Goal: Check status: Check status

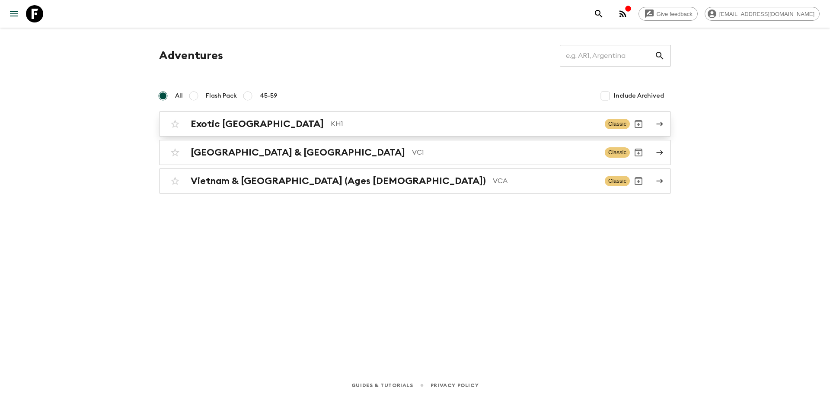
click at [331, 127] on p "KH1" at bounding box center [464, 124] width 267 height 10
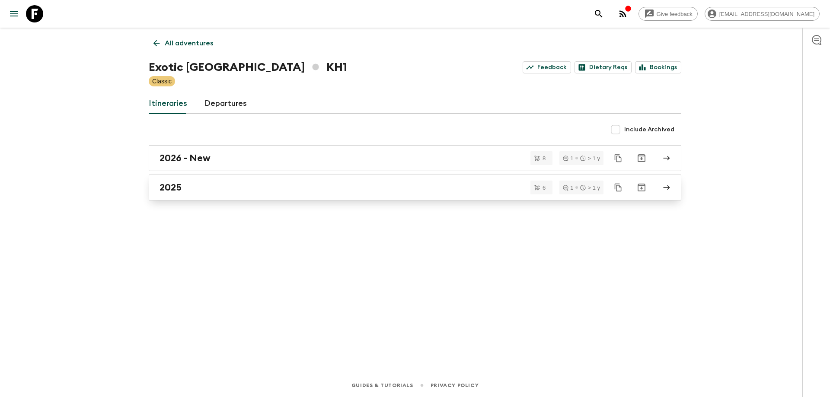
click at [208, 185] on div "2025" at bounding box center [406, 187] width 494 height 11
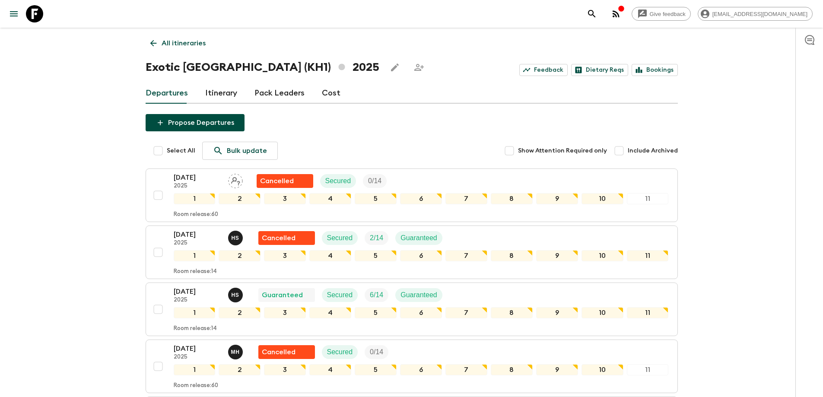
click at [154, 41] on icon at bounding box center [154, 43] width 10 height 10
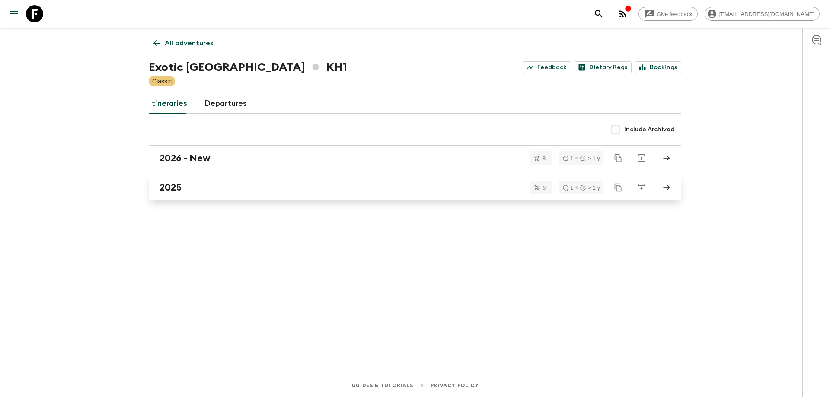
click at [192, 185] on div "2025" at bounding box center [406, 187] width 494 height 11
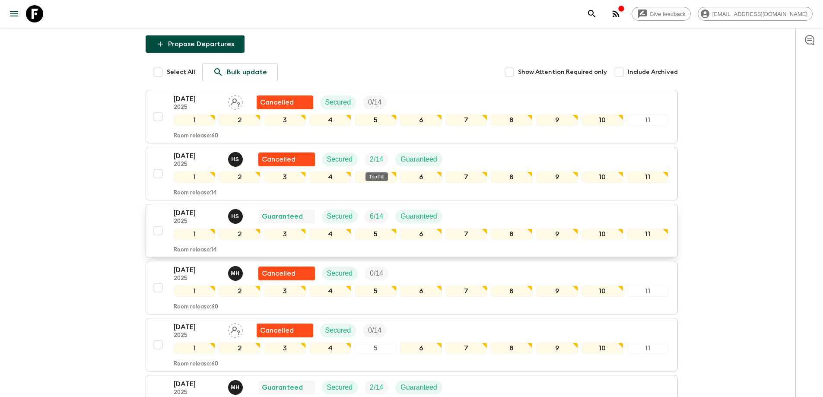
scroll to position [86, 0]
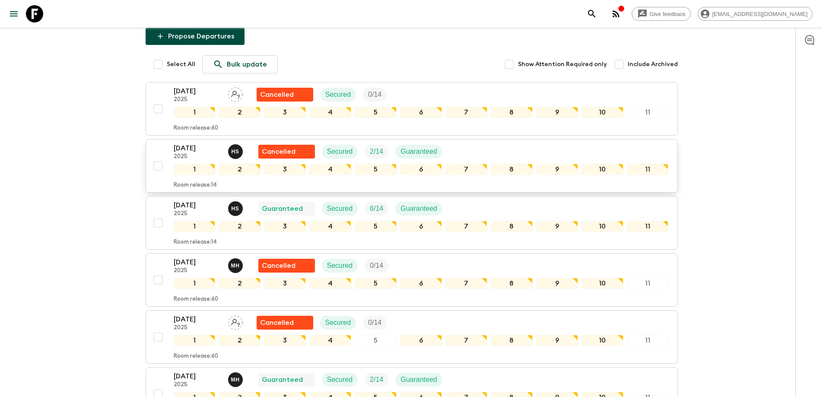
click at [195, 152] on p "[DATE]" at bounding box center [198, 148] width 48 height 10
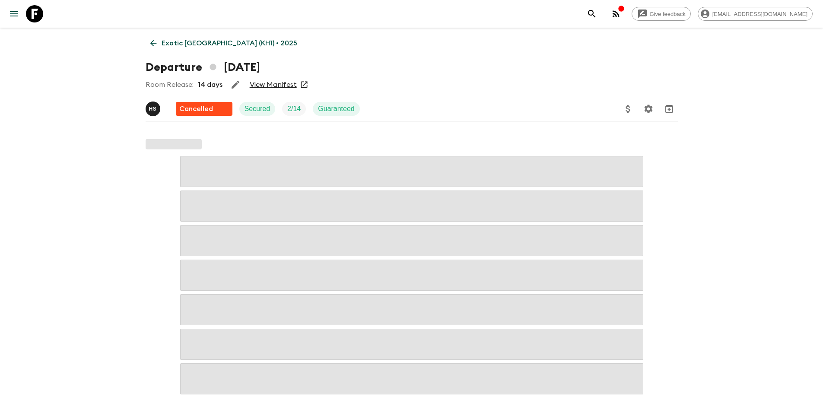
click at [258, 81] on link "View Manifest" at bounding box center [273, 84] width 47 height 9
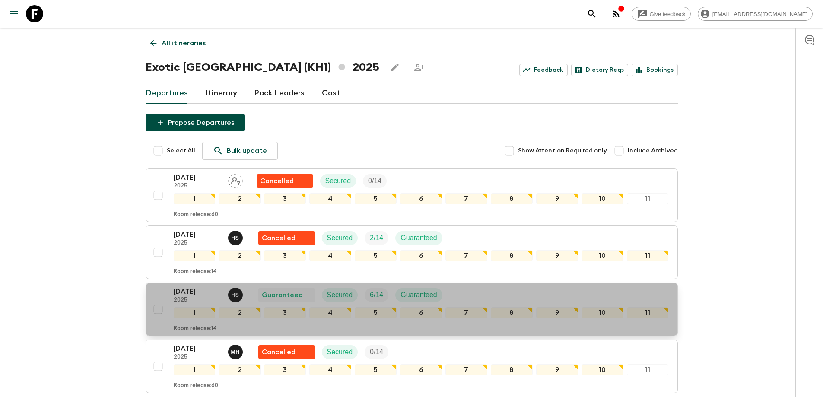
click at [183, 293] on p "[DATE]" at bounding box center [198, 292] width 48 height 10
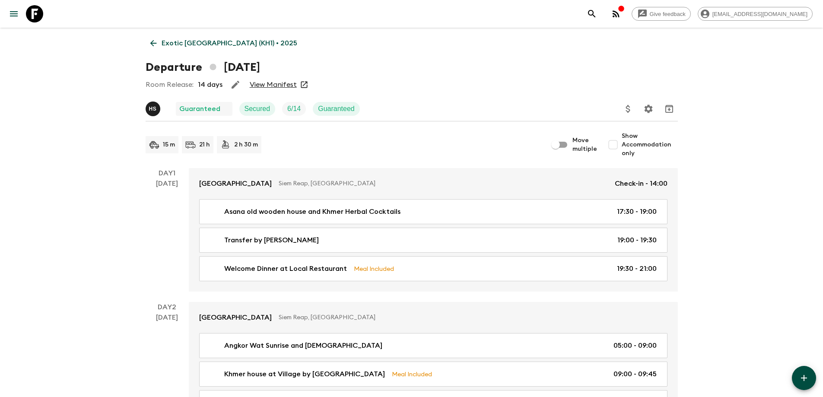
click at [281, 87] on link "View Manifest" at bounding box center [273, 84] width 47 height 9
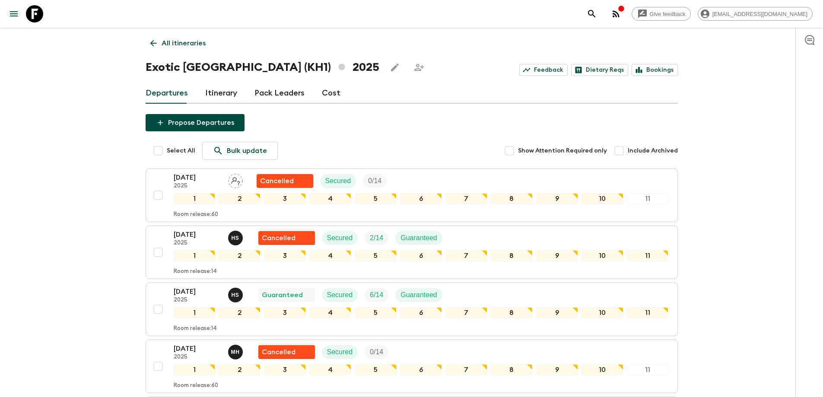
click at [147, 38] on link "All itineraries" at bounding box center [178, 43] width 65 height 17
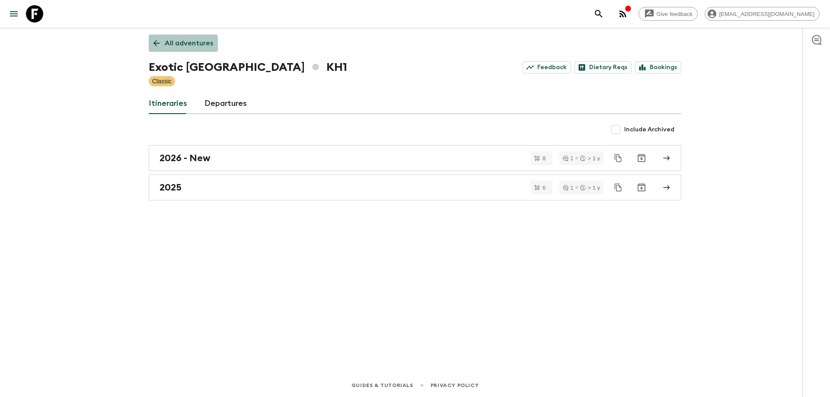
click at [162, 45] on link "All adventures" at bounding box center [183, 43] width 69 height 17
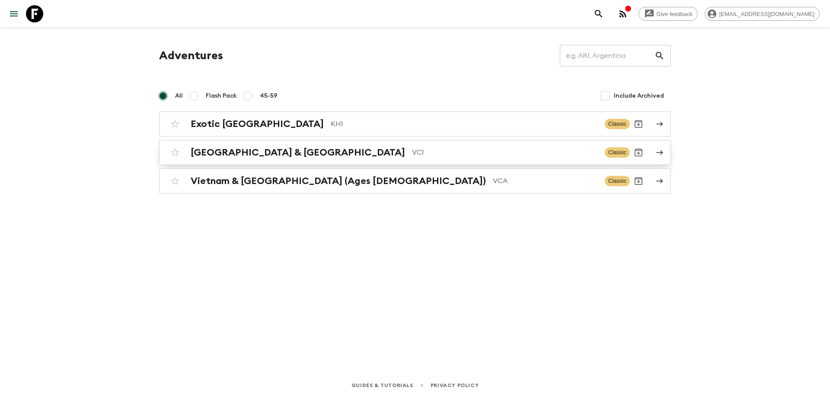
click at [281, 151] on h2 "[GEOGRAPHIC_DATA] & [GEOGRAPHIC_DATA]" at bounding box center [298, 152] width 214 height 11
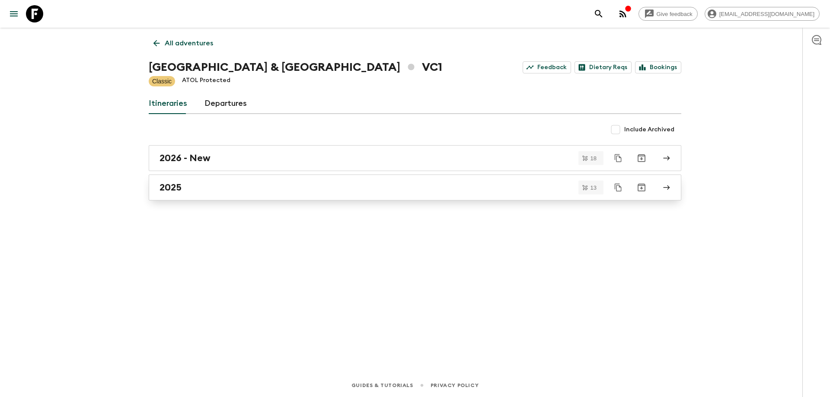
click at [207, 188] on div "2025" at bounding box center [406, 187] width 494 height 11
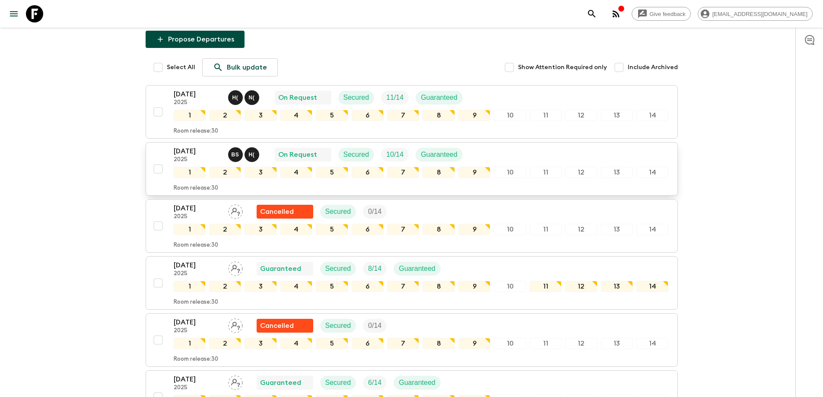
scroll to position [70, 0]
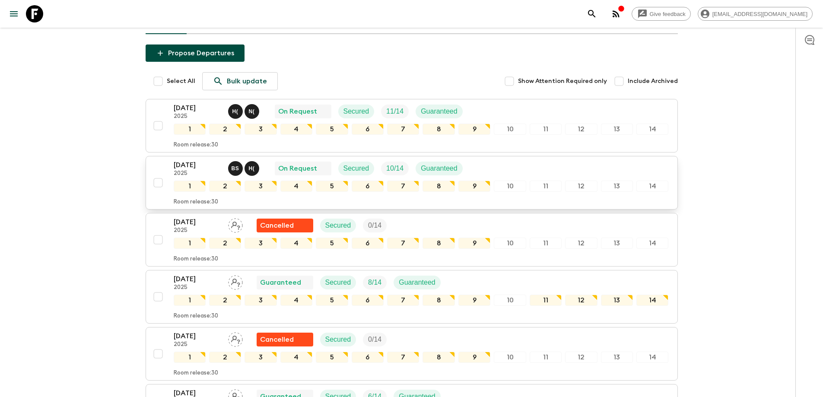
click at [182, 168] on p "[DATE]" at bounding box center [198, 165] width 48 height 10
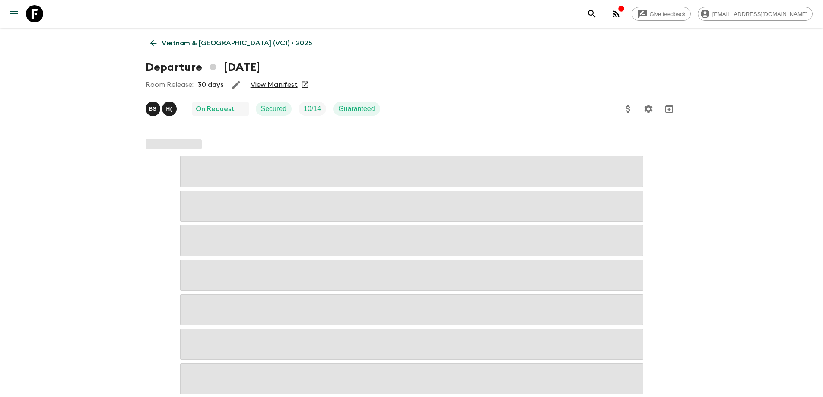
click at [272, 84] on link "View Manifest" at bounding box center [274, 84] width 47 height 9
